Goal: Task Accomplishment & Management: Manage account settings

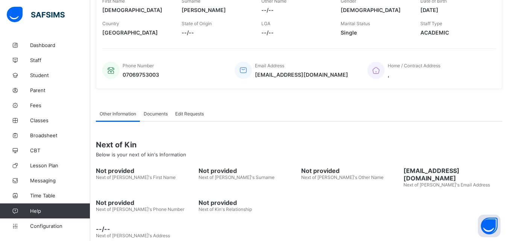
scroll to position [149, 0]
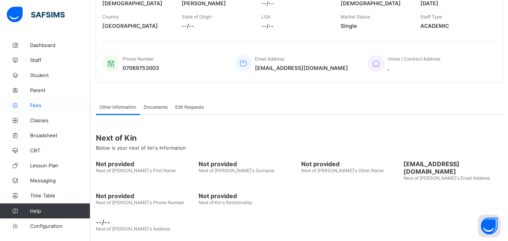
click at [36, 104] on span "Fees" at bounding box center [60, 105] width 60 height 6
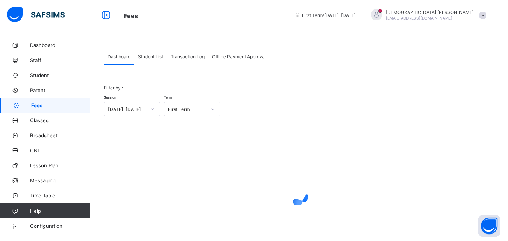
click at [150, 53] on div "Student List" at bounding box center [150, 56] width 33 height 15
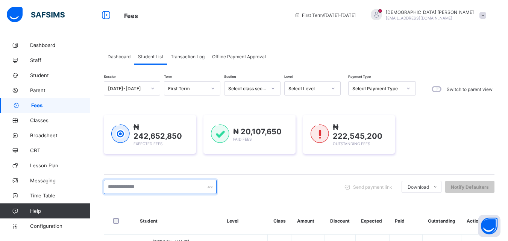
click at [135, 187] on input "text" at bounding box center [160, 187] width 113 height 14
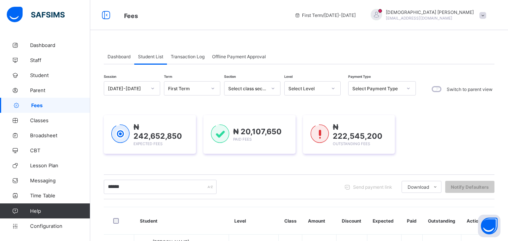
click at [258, 190] on div "****** Send payment link Download Students Payment Students Payment Status Stud…" at bounding box center [299, 187] width 390 height 14
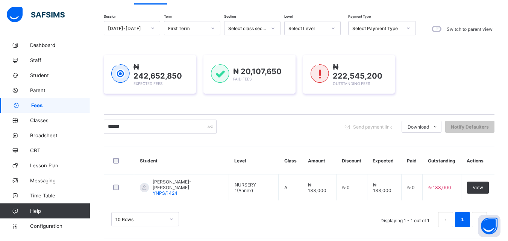
scroll to position [63, 0]
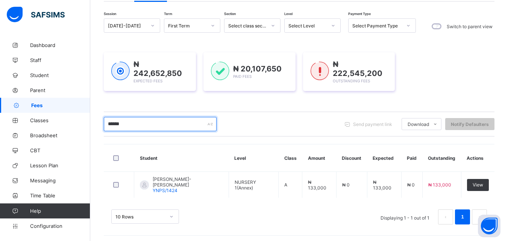
click at [149, 124] on input "******" at bounding box center [160, 124] width 113 height 14
type input "*"
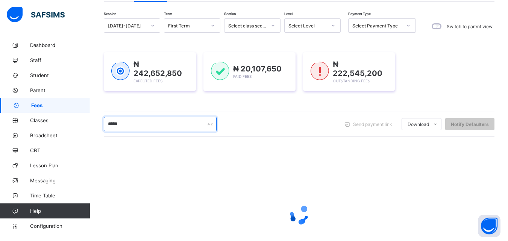
type input "******"
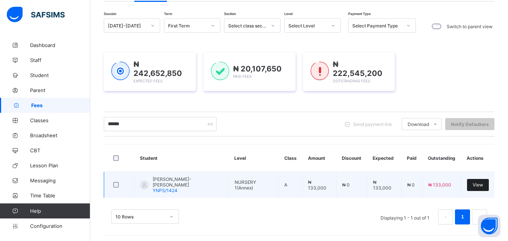
click at [481, 184] on span "View" at bounding box center [477, 185] width 11 height 6
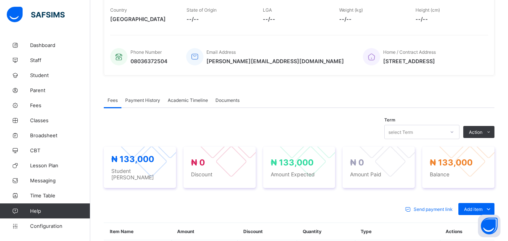
scroll to position [165, 0]
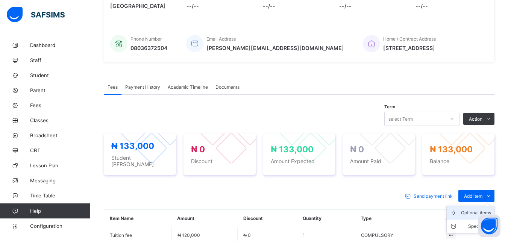
click at [488, 209] on div "Optional items" at bounding box center [476, 213] width 30 height 8
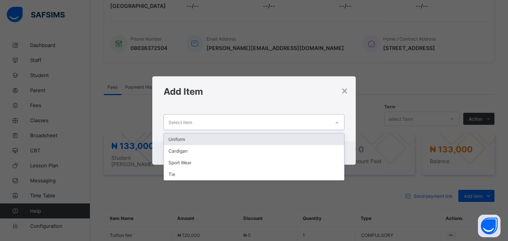
click at [338, 122] on icon at bounding box center [336, 123] width 5 height 8
click at [184, 141] on div "Uniform" at bounding box center [254, 139] width 180 height 12
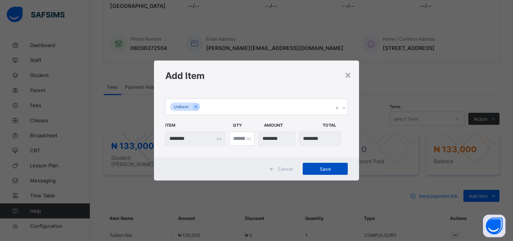
click at [328, 167] on span "Save" at bounding box center [325, 169] width 34 height 6
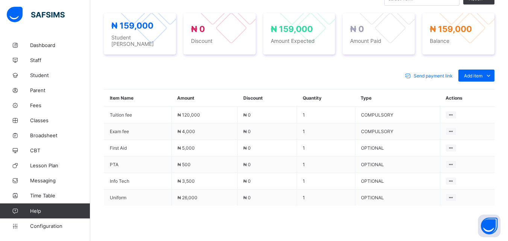
scroll to position [319, 0]
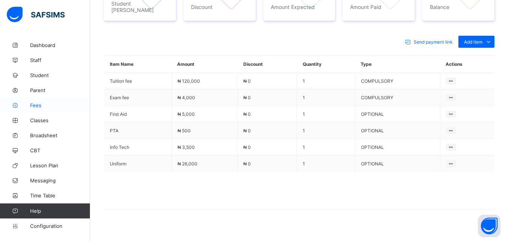
click at [33, 105] on span "Fees" at bounding box center [60, 105] width 60 height 6
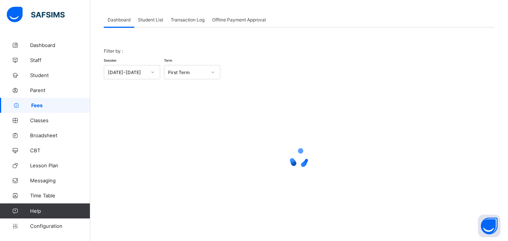
scroll to position [37, 0]
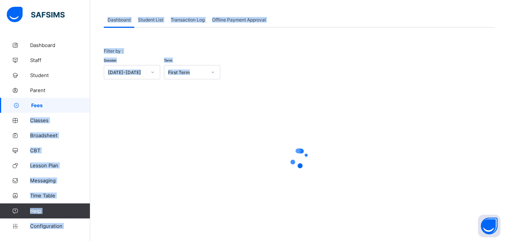
drag, startPoint x: 123, startPoint y: 103, endPoint x: 57, endPoint y: 98, distance: 66.7
click at [57, 98] on div "Fees First Term / [DATE]-[DATE] [DEMOGRAPHIC_DATA][PERSON_NAME] [EMAIL_ADDRESS]…" at bounding box center [254, 102] width 508 height 278
click at [135, 108] on div at bounding box center [299, 158] width 390 height 143
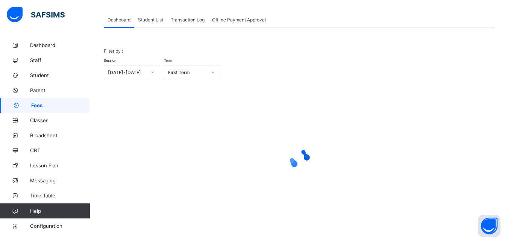
click at [135, 108] on div at bounding box center [299, 158] width 390 height 143
click at [151, 16] on div "Student List" at bounding box center [150, 19] width 33 height 15
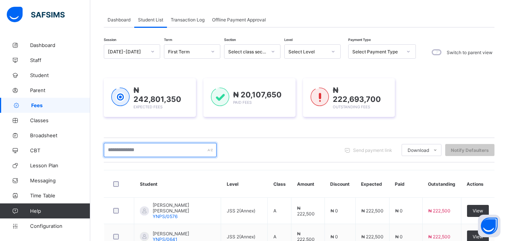
click at [185, 150] on input "text" at bounding box center [160, 150] width 113 height 14
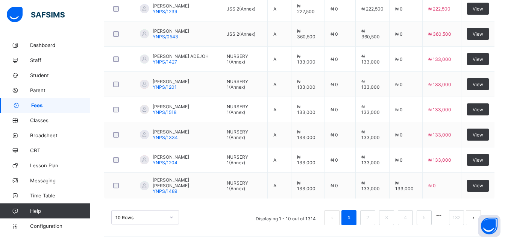
scroll to position [293, 0]
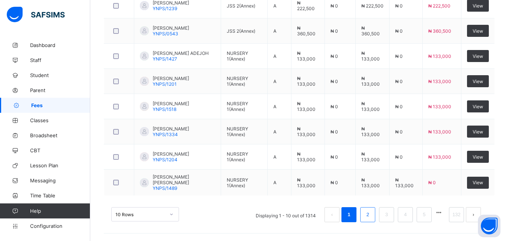
click at [371, 215] on link "2" at bounding box center [367, 215] width 7 height 10
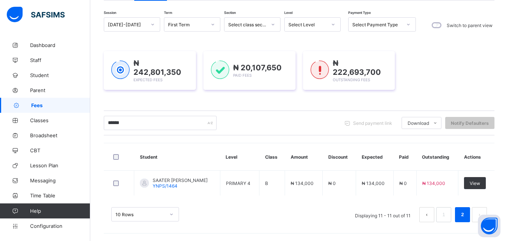
scroll to position [63, 0]
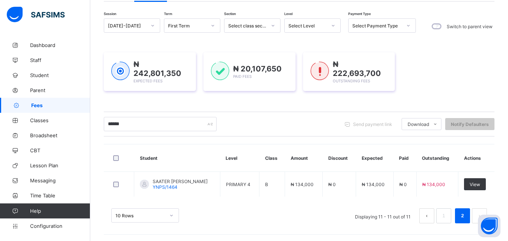
click at [335, 26] on div at bounding box center [332, 26] width 13 height 12
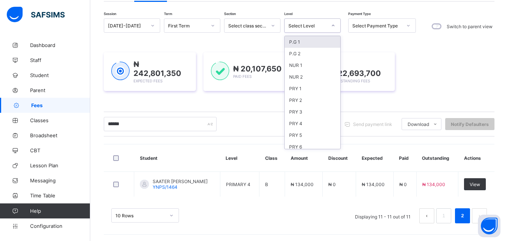
click at [333, 26] on icon at bounding box center [333, 26] width 5 height 8
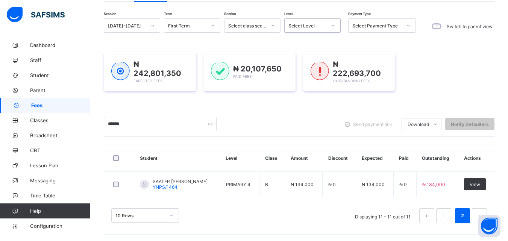
click at [333, 26] on icon at bounding box center [333, 26] width 5 height 8
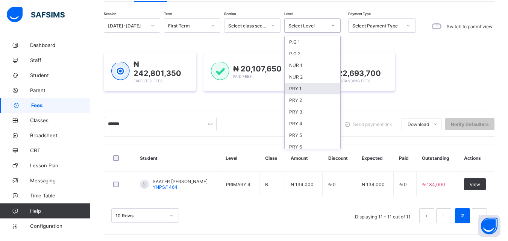
click at [295, 87] on div "PRY 1" at bounding box center [312, 89] width 56 height 12
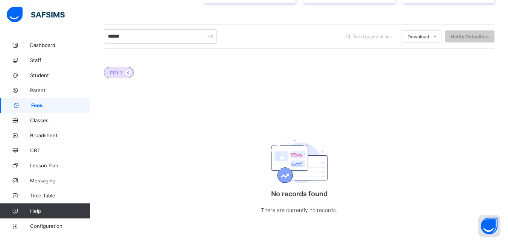
scroll to position [0, 0]
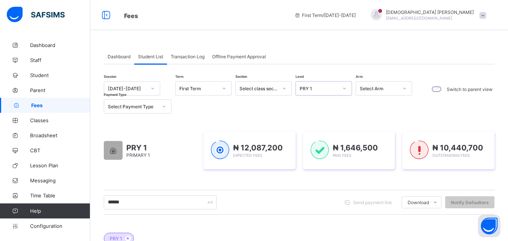
click at [347, 88] on div at bounding box center [344, 88] width 13 height 12
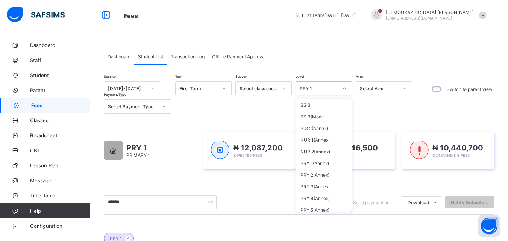
scroll to position [270, 0]
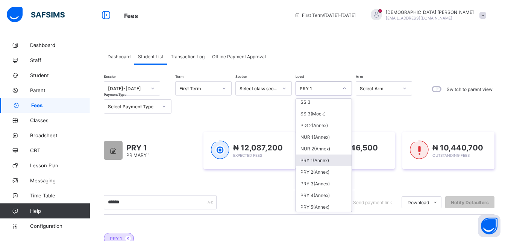
click at [314, 162] on div "PRY 1(Annex)" at bounding box center [324, 160] width 56 height 12
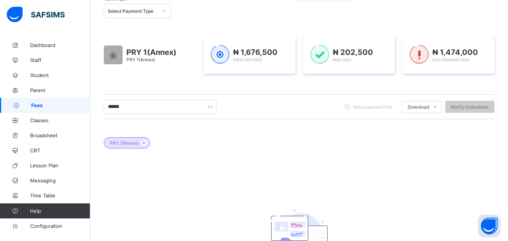
scroll to position [95, 0]
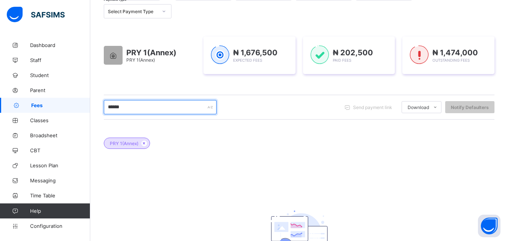
click at [195, 103] on input "******" at bounding box center [160, 107] width 113 height 14
type input "*"
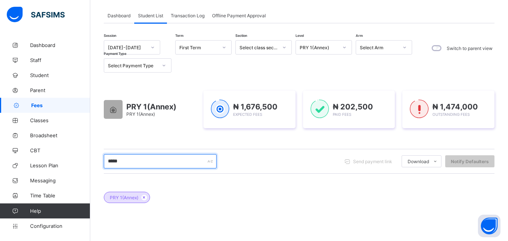
scroll to position [35, 0]
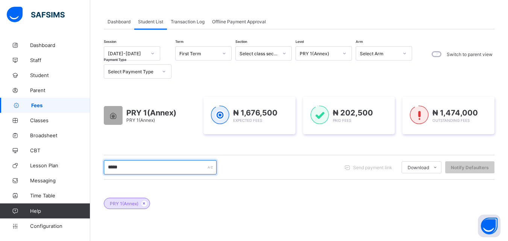
type input "*****"
click at [346, 54] on icon at bounding box center [344, 54] width 5 height 8
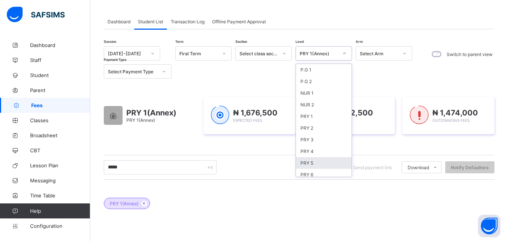
click at [311, 164] on div "PRY 5" at bounding box center [324, 163] width 56 height 12
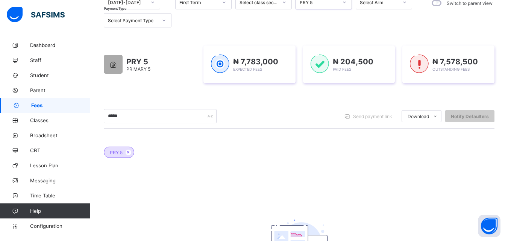
scroll to position [71, 0]
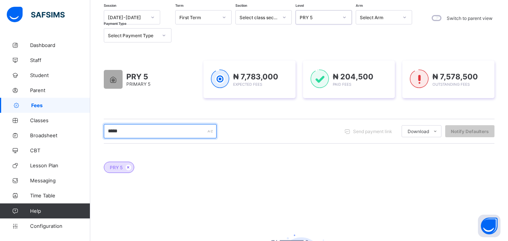
click at [133, 134] on input "*****" at bounding box center [160, 131] width 113 height 14
click at [37, 90] on span "Parent" at bounding box center [60, 90] width 60 height 6
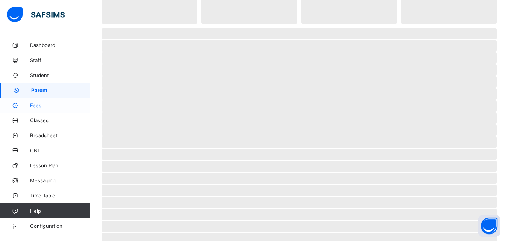
click at [37, 105] on span "Fees" at bounding box center [60, 105] width 60 height 6
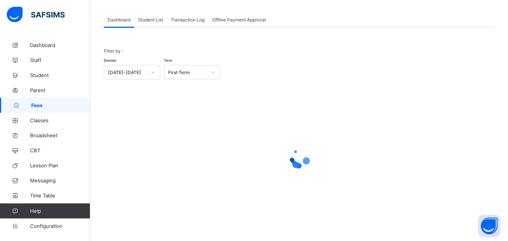
scroll to position [37, 0]
click at [153, 18] on span "Student List" at bounding box center [150, 20] width 25 height 6
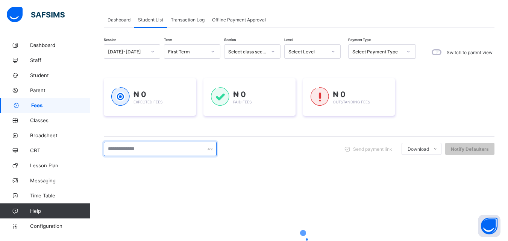
click at [157, 151] on input "text" at bounding box center [160, 149] width 113 height 14
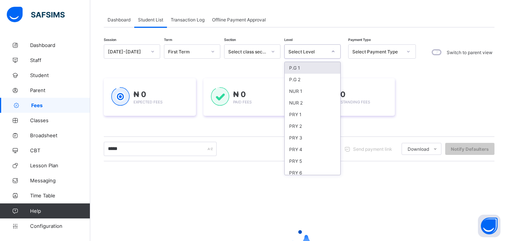
click at [330, 50] on div at bounding box center [332, 51] width 13 height 12
click at [299, 162] on div "PRY 5" at bounding box center [312, 161] width 56 height 12
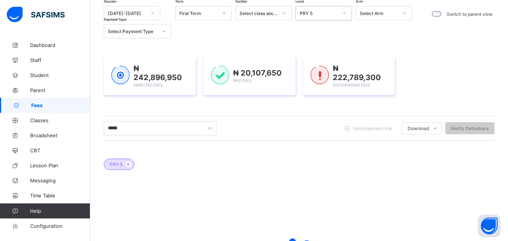
scroll to position [80, 0]
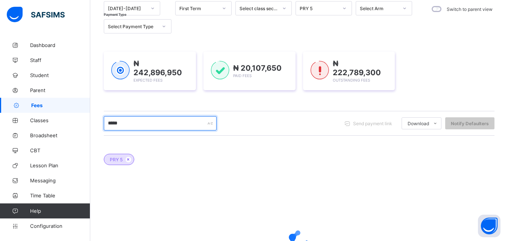
click at [133, 123] on input "*****" at bounding box center [160, 123] width 113 height 14
type input "*"
